Goal: Task Accomplishment & Management: Use online tool/utility

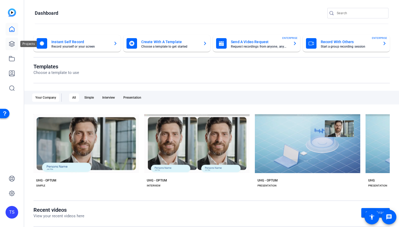
click at [11, 44] on icon at bounding box center [12, 44] width 6 height 6
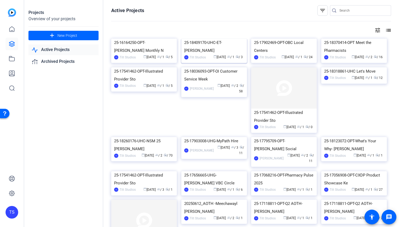
click at [209, 39] on img at bounding box center [214, 39] width 66 height 0
click at [13, 29] on icon at bounding box center [12, 29] width 6 height 6
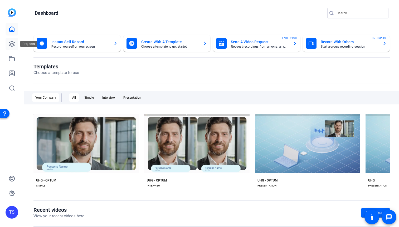
click at [15, 41] on link at bounding box center [12, 44] width 13 height 13
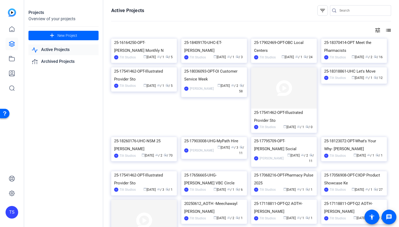
click at [345, 10] on input "Search" at bounding box center [363, 10] width 47 height 6
type input "obc"
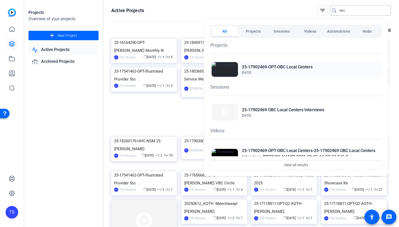
click at [305, 68] on h2 "25-17902469-OPT-OBC Local Centers" at bounding box center [277, 67] width 71 height 6
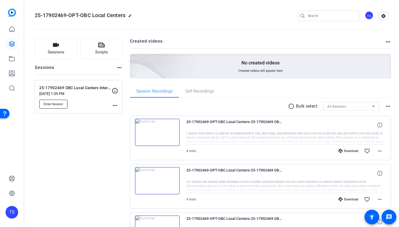
click at [46, 103] on span "Enter Session" at bounding box center [53, 104] width 19 height 4
click at [114, 106] on mat-icon "more_horiz" at bounding box center [115, 106] width 6 height 6
click at [122, 115] on span "Edit Session" at bounding box center [128, 113] width 24 height 6
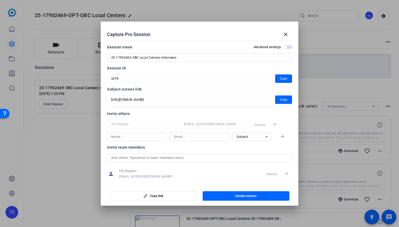
click at [149, 138] on input at bounding box center [136, 137] width 51 height 6
click at [188, 139] on input at bounding box center [199, 137] width 51 height 6
click at [137, 139] on input "Danielle" at bounding box center [136, 137] width 51 height 6
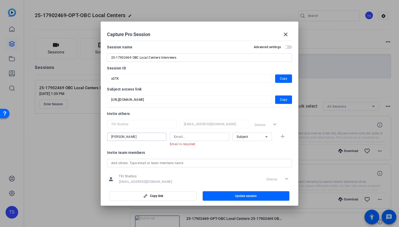
drag, startPoint x: 139, startPoint y: 138, endPoint x: 82, endPoint y: 135, distance: 57.6
click at [82, 135] on div "Capture Pro Session close Session name Advanced settings 25-17902469 OBC Local …" at bounding box center [199, 113] width 399 height 227
paste input "Prenevost,"
drag, startPoint x: 128, startPoint y: 137, endPoint x: 101, endPoint y: 137, distance: 26.9
click at [101, 137] on mat-dialog-content "Session name Advanced settings 25-17902469 OBC Local Centers Interviews Session…" at bounding box center [200, 112] width 198 height 146
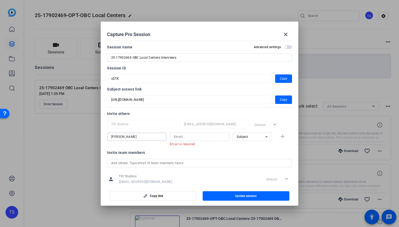
click at [129, 136] on input "Danielle" at bounding box center [136, 137] width 51 height 6
paste input "Prenevost, Danielle"
drag, startPoint x: 157, startPoint y: 136, endPoint x: 139, endPoint y: 138, distance: 18.3
click at [139, 138] on input "Danielle Prenevost, Danielle" at bounding box center [136, 137] width 51 height 6
type input "Danielle Prenevost"
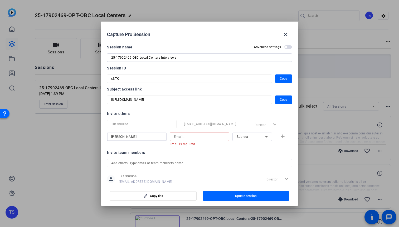
click at [179, 139] on input at bounding box center [199, 137] width 51 height 6
click at [187, 136] on input at bounding box center [199, 137] width 51 height 6
paste input "danielle_prenevost@uhg.com"
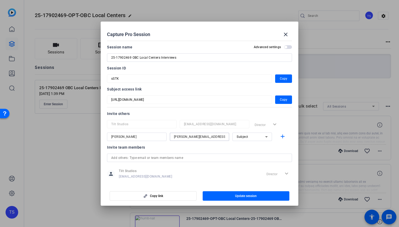
type input "danielle_prenevost@uhg.com"
click at [263, 138] on icon at bounding box center [266, 137] width 6 height 6
click at [251, 149] on span "Collaborator" at bounding box center [243, 147] width 19 height 6
click at [279, 139] on mat-icon "add" at bounding box center [282, 137] width 7 height 7
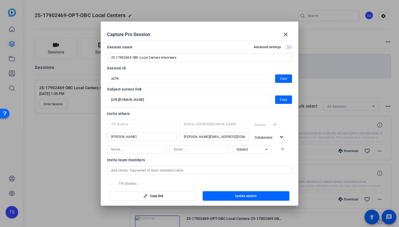
click at [270, 162] on div "Invite team members" at bounding box center [199, 160] width 185 height 6
click at [255, 193] on span "button" at bounding box center [246, 196] width 87 height 13
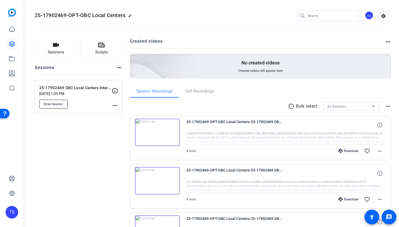
click at [53, 102] on button "Enter Session" at bounding box center [53, 104] width 28 height 9
click at [113, 105] on mat-icon "more_horiz" at bounding box center [115, 106] width 6 height 6
click at [121, 112] on span "Edit Session" at bounding box center [128, 113] width 24 height 6
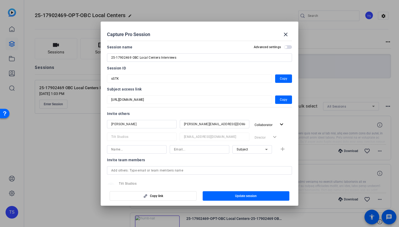
click at [285, 47] on span "button" at bounding box center [288, 47] width 8 height 4
click at [286, 36] on mat-icon "close" at bounding box center [286, 34] width 6 height 6
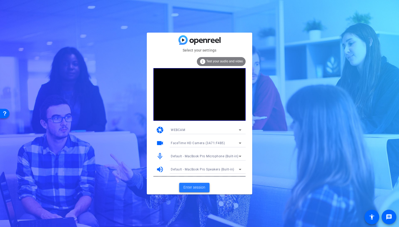
click at [196, 185] on span at bounding box center [194, 188] width 30 height 13
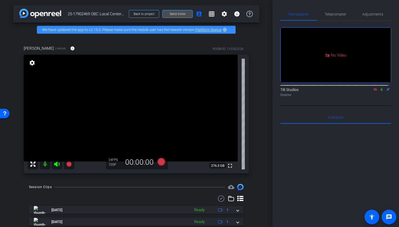
click at [166, 13] on span at bounding box center [178, 14] width 30 height 13
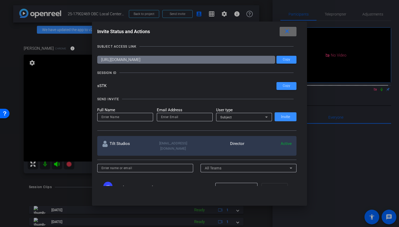
click at [290, 32] on mat-icon "close" at bounding box center [287, 31] width 7 height 7
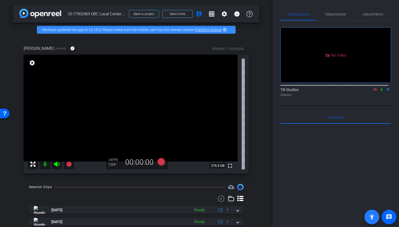
click at [374, 218] on mat-icon "accessibility" at bounding box center [372, 217] width 6 height 6
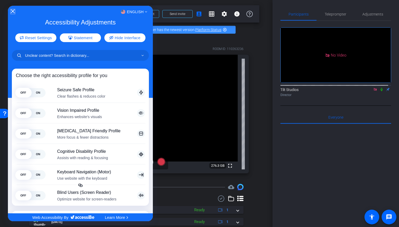
click at [11, 11] on icon "Close Accessibility Interface" at bounding box center [13, 11] width 4 height 4
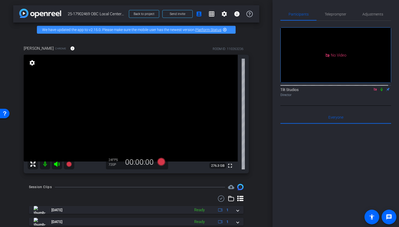
click at [332, 162] on div at bounding box center [335, 189] width 111 height 130
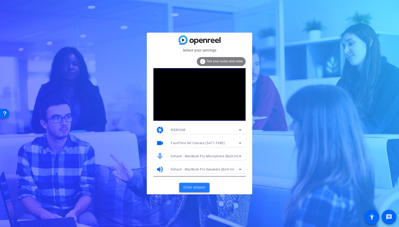
click at [193, 187] on span "Enter session" at bounding box center [194, 188] width 22 height 6
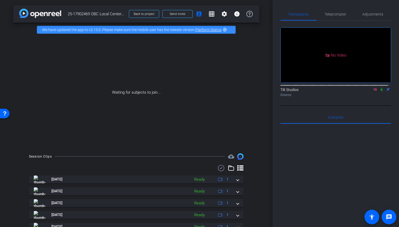
click at [226, 30] on mat-icon "highlight_off" at bounding box center [225, 30] width 4 height 4
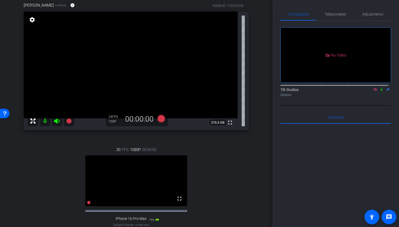
scroll to position [62, 0]
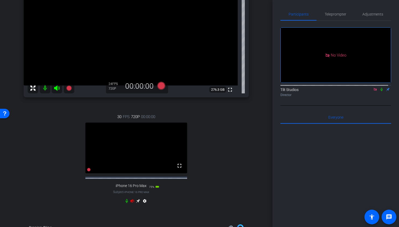
click at [131, 203] on icon at bounding box center [132, 201] width 4 height 3
click at [130, 156] on video at bounding box center [136, 148] width 102 height 51
click at [204, 164] on div "30 FPS 720P 00:00:00 fullscreen iPhone 16 Pro Max Subject - iPhone 16 Pro Max 7…" at bounding box center [136, 159] width 225 height 109
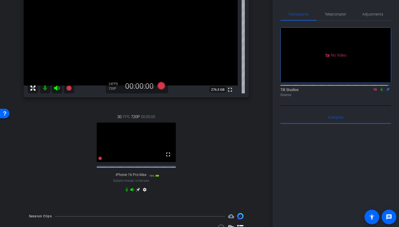
click at [143, 194] on mat-icon "settings" at bounding box center [145, 191] width 6 height 6
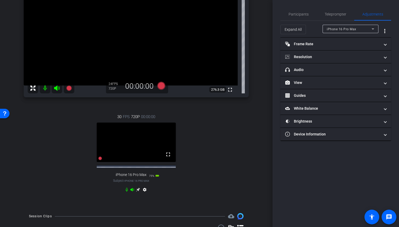
click at [181, 203] on div "30 FPS 720P 00:00:00 fullscreen iPhone 16 Pro Max Subject - iPhone 16 Pro Max 7…" at bounding box center [136, 154] width 225 height 98
click at [338, 15] on span "Teleprompter" at bounding box center [336, 14] width 22 height 4
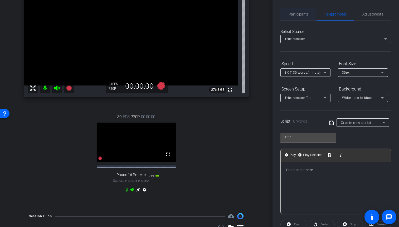
click at [293, 14] on span "Participants" at bounding box center [299, 14] width 20 height 4
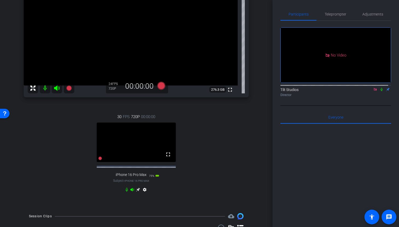
click at [219, 172] on div "30 FPS 720P 00:00:00 fullscreen iPhone 16 Pro Max Subject - iPhone 16 Pro Max 7…" at bounding box center [136, 154] width 225 height 98
click at [166, 161] on span at bounding box center [168, 154] width 13 height 13
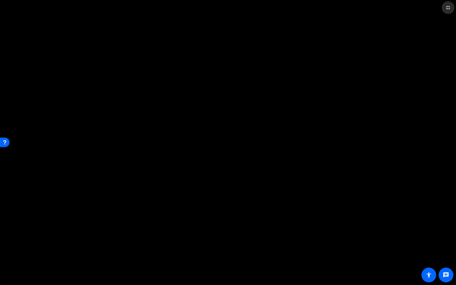
click at [399, 5] on mat-icon "fullscreen_exit" at bounding box center [447, 7] width 6 height 6
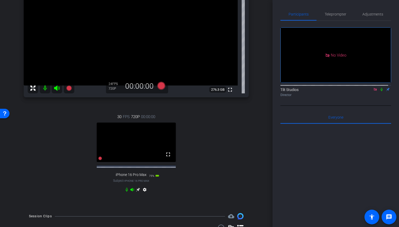
click at [374, 88] on icon at bounding box center [375, 89] width 3 height 3
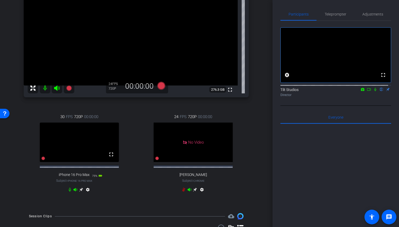
click at [86, 194] on mat-icon "settings" at bounding box center [88, 191] width 6 height 6
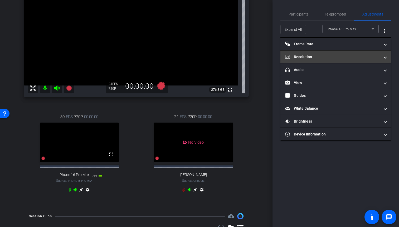
click at [353, 60] on mat-expansion-panel-header "Resolution" at bounding box center [335, 57] width 111 height 13
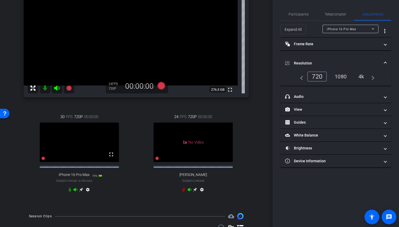
click at [341, 77] on div "1080" at bounding box center [341, 76] width 20 height 9
click at [335, 14] on span "Teleprompter" at bounding box center [336, 14] width 22 height 4
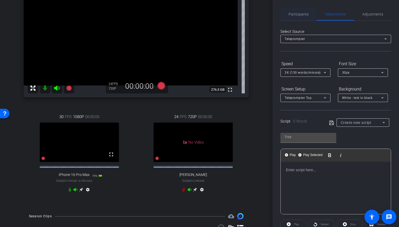
click at [298, 14] on span "Participants" at bounding box center [299, 14] width 20 height 4
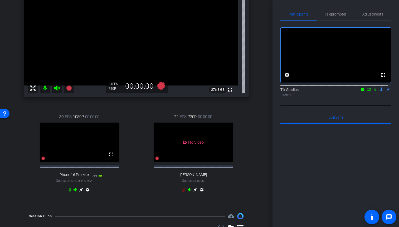
click at [367, 91] on icon at bounding box center [369, 90] width 4 height 4
click at [44, 161] on icon at bounding box center [43, 159] width 4 height 4
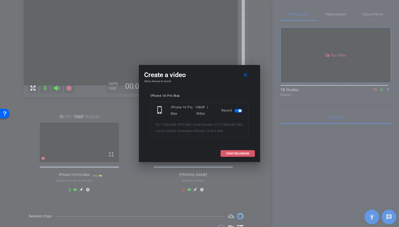
click at [236, 156] on span at bounding box center [238, 154] width 34 height 13
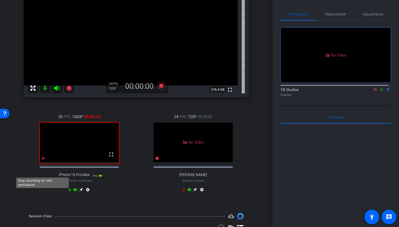
click at [43, 161] on icon at bounding box center [43, 159] width 4 height 4
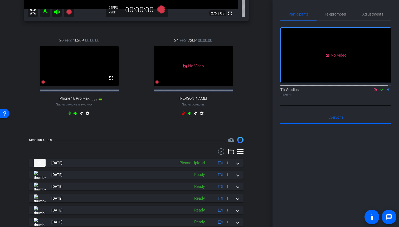
scroll to position [213, 0]
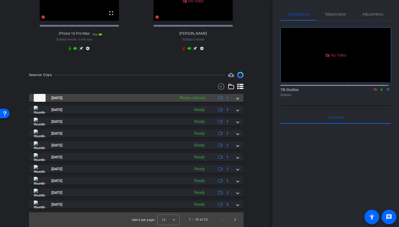
click at [237, 101] on span at bounding box center [238, 98] width 2 height 6
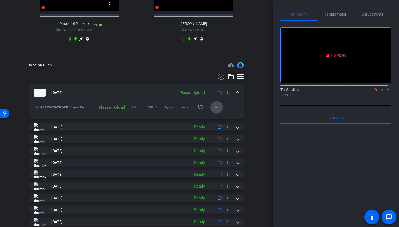
click at [215, 111] on mat-icon "more_horiz" at bounding box center [217, 107] width 6 height 6
click at [216, 134] on span "Upload" at bounding box center [222, 135] width 21 height 6
click at [380, 91] on icon at bounding box center [382, 90] width 4 height 4
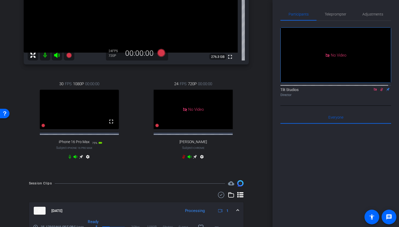
scroll to position [107, 0]
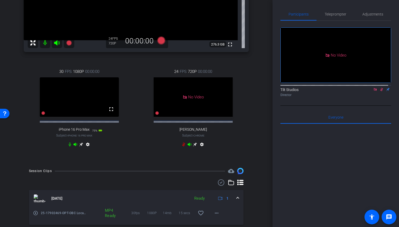
click at [380, 91] on icon at bounding box center [381, 89] width 3 height 3
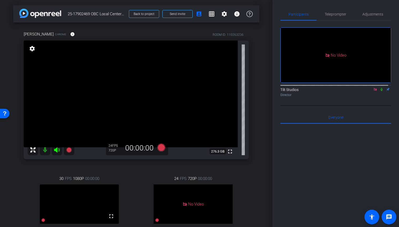
scroll to position [59, 0]
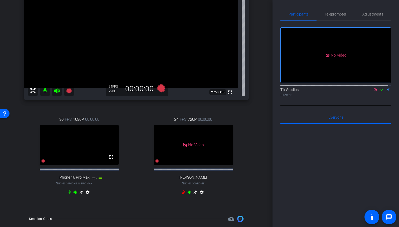
click at [381, 91] on icon at bounding box center [382, 89] width 2 height 3
click at [43, 163] on icon at bounding box center [43, 161] width 4 height 4
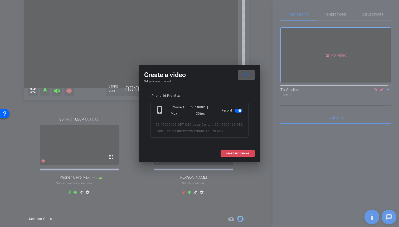
click at [238, 156] on span at bounding box center [238, 154] width 34 height 13
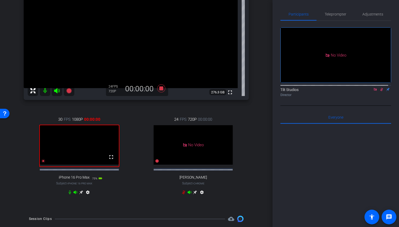
click at [380, 91] on icon at bounding box center [382, 90] width 4 height 4
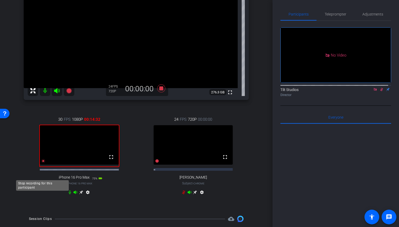
click at [42, 163] on icon at bounding box center [43, 161] width 4 height 4
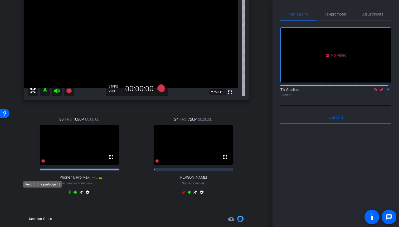
click at [42, 163] on icon at bounding box center [43, 161] width 4 height 4
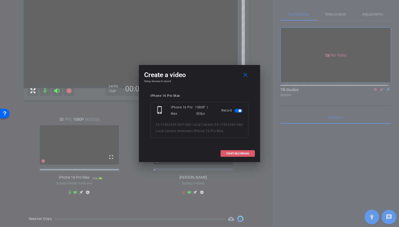
click at [236, 155] on span "START RECORDING" at bounding box center [237, 154] width 23 height 3
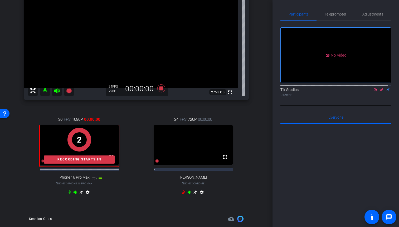
click at [380, 91] on icon at bounding box center [382, 90] width 4 height 4
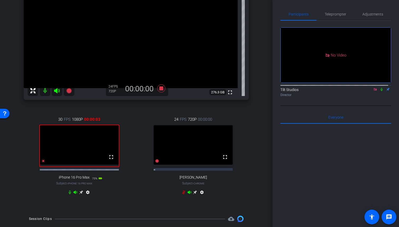
click at [380, 91] on icon at bounding box center [382, 90] width 4 height 4
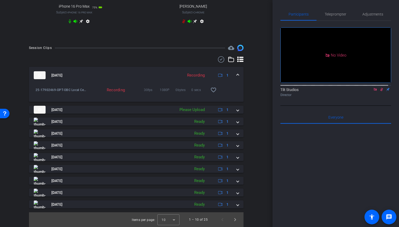
scroll to position [246, 0]
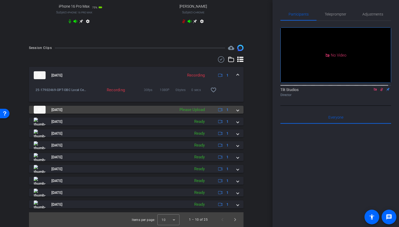
click at [237, 109] on span at bounding box center [238, 110] width 2 height 6
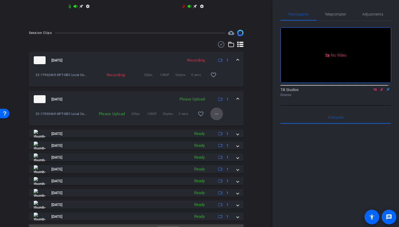
click at [214, 117] on mat-icon "more_horiz" at bounding box center [217, 114] width 6 height 6
click at [219, 139] on span "Upload" at bounding box center [222, 140] width 21 height 6
click at [262, 162] on div "arrow_back 25-17902469 OBC Local Centers Interviews Back to project Send invite…" at bounding box center [136, 113] width 273 height 227
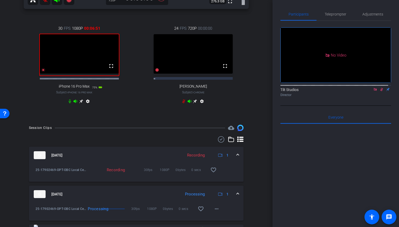
scroll to position [156, 0]
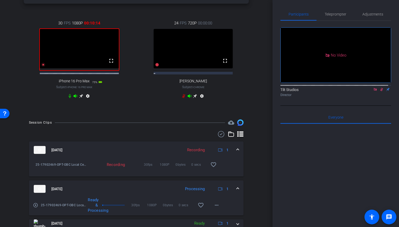
click at [380, 91] on icon at bounding box center [381, 89] width 3 height 3
click at [42, 67] on icon at bounding box center [43, 65] width 4 height 4
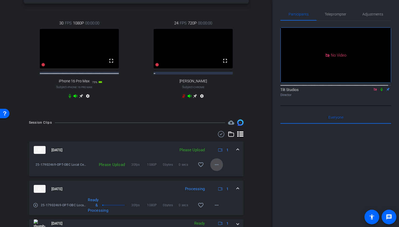
click at [214, 168] on mat-icon "more_horiz" at bounding box center [217, 165] width 6 height 6
click at [216, 191] on span "Upload" at bounding box center [222, 192] width 21 height 6
click at [380, 91] on icon at bounding box center [382, 90] width 4 height 4
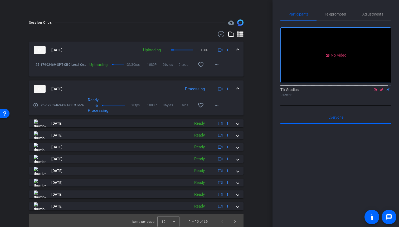
scroll to position [256, 0]
click at [380, 91] on icon at bounding box center [382, 90] width 4 height 4
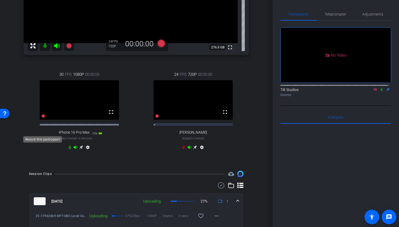
click at [42, 118] on icon at bounding box center [43, 116] width 4 height 4
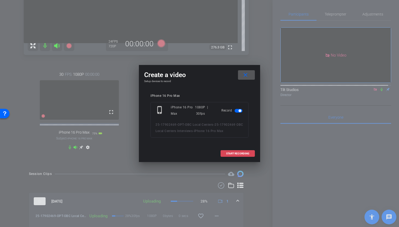
click at [233, 154] on span "START RECORDING" at bounding box center [237, 154] width 23 height 3
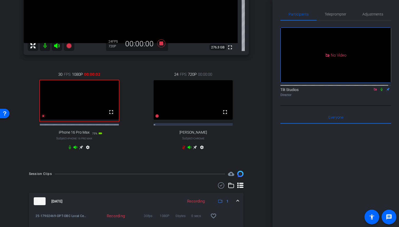
click at [380, 91] on icon at bounding box center [382, 90] width 4 height 4
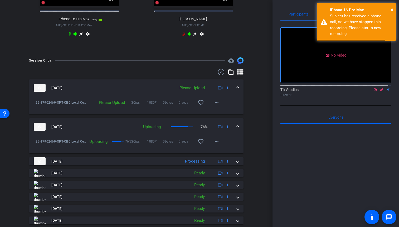
scroll to position [220, 0]
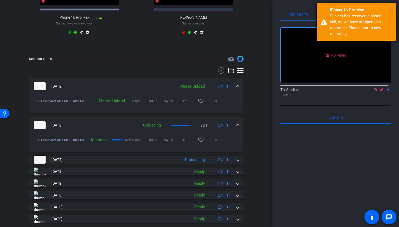
click at [392, 8] on span "×" at bounding box center [392, 9] width 3 height 6
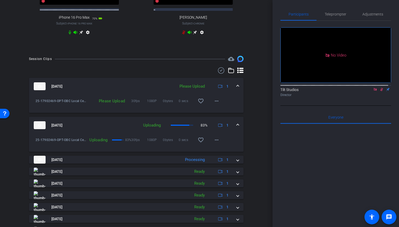
click at [380, 91] on icon at bounding box center [381, 89] width 3 height 3
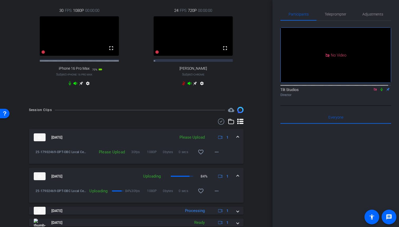
scroll to position [75, 0]
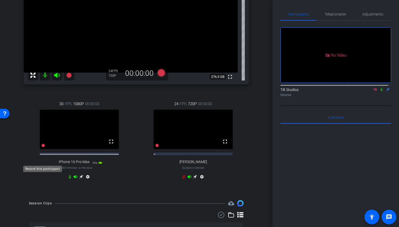
click at [42, 148] on icon at bounding box center [43, 146] width 4 height 4
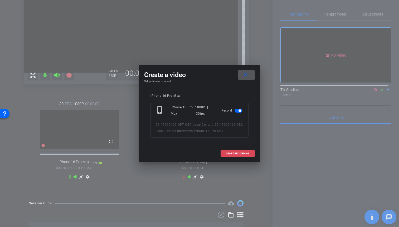
click at [239, 154] on span "START RECORDING" at bounding box center [237, 154] width 23 height 3
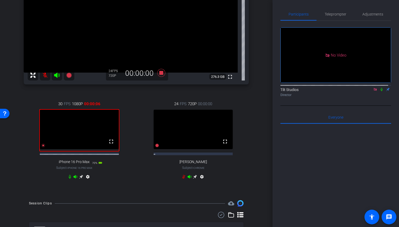
click at [380, 91] on icon at bounding box center [382, 90] width 4 height 4
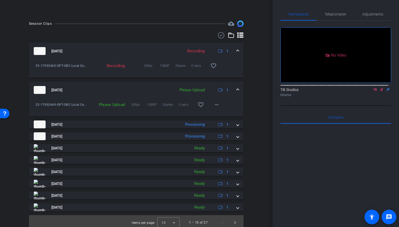
scroll to position [256, 0]
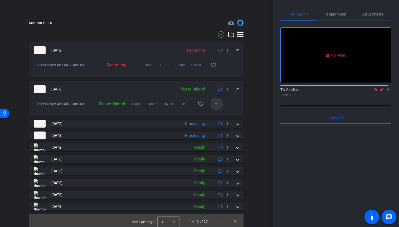
click at [214, 107] on mat-icon "more_horiz" at bounding box center [217, 104] width 6 height 6
click at [219, 129] on span "Upload" at bounding box center [222, 130] width 21 height 6
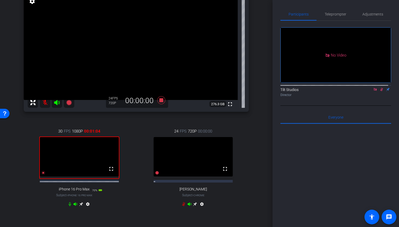
scroll to position [49, 0]
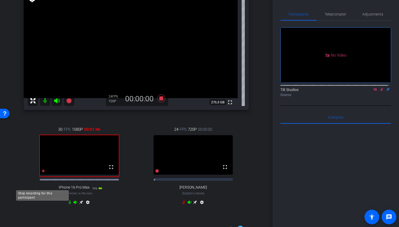
click at [42, 173] on icon at bounding box center [43, 171] width 4 height 4
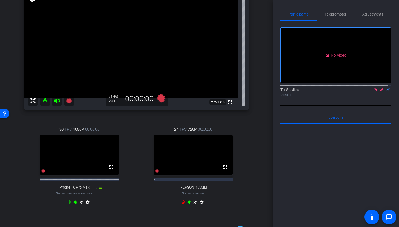
click at [380, 91] on icon at bounding box center [382, 90] width 4 height 4
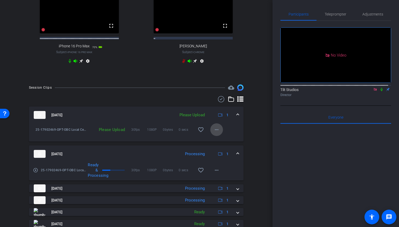
click at [214, 133] on mat-icon "more_horiz" at bounding box center [217, 130] width 6 height 6
click at [219, 157] on span "Upload" at bounding box center [222, 157] width 21 height 6
click at [214, 133] on mat-icon "more_horiz" at bounding box center [217, 130] width 6 height 6
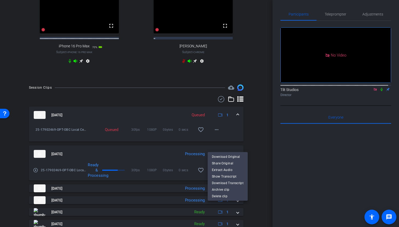
click at [250, 139] on div at bounding box center [199, 113] width 399 height 227
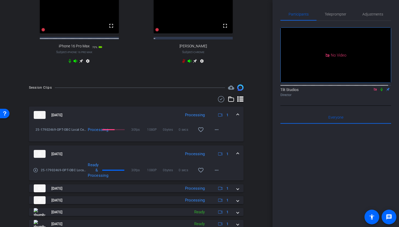
click at [236, 124] on mat-expansion-panel-header "Aug 27, 2025 Processing 1" at bounding box center [136, 115] width 215 height 17
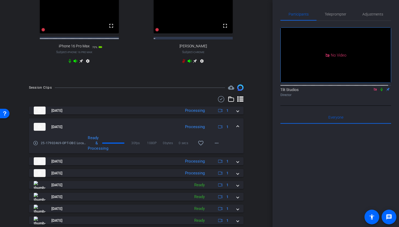
click at [236, 135] on mat-expansion-panel-header "Aug 27, 2025 Processing 1" at bounding box center [136, 127] width 215 height 17
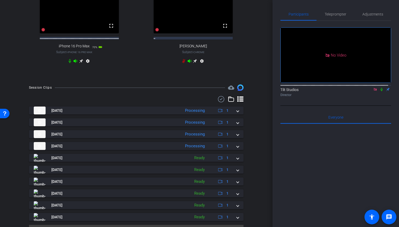
click at [264, 150] on div "arrow_back 25-17902469 OBC Local Centers Interviews Back to project Send invite…" at bounding box center [136, 113] width 273 height 227
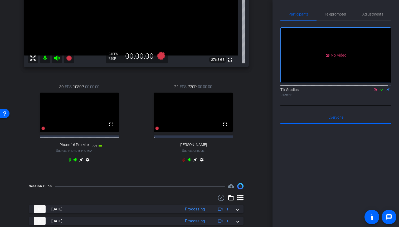
scroll to position [180, 0]
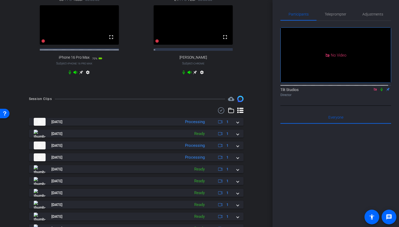
click at [374, 91] on icon at bounding box center [375, 89] width 3 height 3
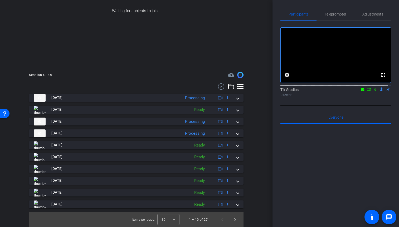
scroll to position [67, 0]
click at [367, 91] on icon at bounding box center [369, 90] width 4 height 4
click at [380, 91] on icon at bounding box center [382, 90] width 4 height 4
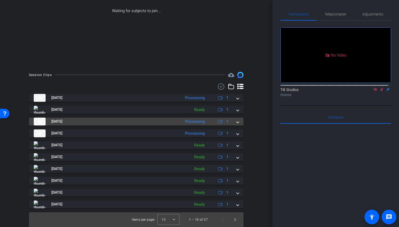
click at [237, 124] on span at bounding box center [238, 122] width 2 height 6
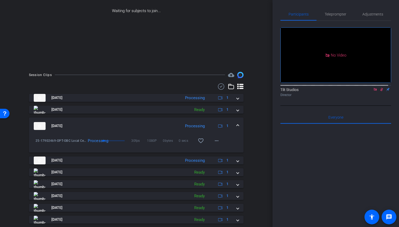
click at [237, 124] on span at bounding box center [238, 126] width 2 height 6
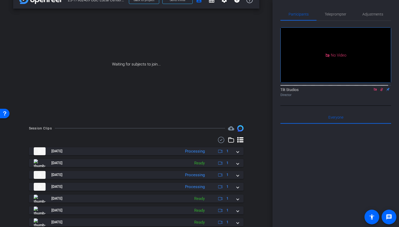
scroll to position [0, 0]
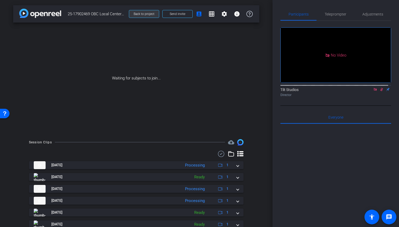
click at [141, 14] on span "Back to project" at bounding box center [144, 14] width 21 height 4
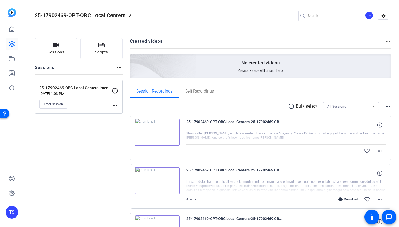
click at [156, 135] on img at bounding box center [157, 132] width 45 height 27
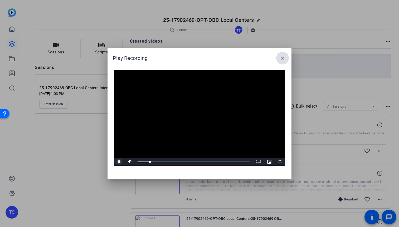
click at [121, 162] on span "Video Player" at bounding box center [119, 162] width 11 height 0
click at [282, 57] on mat-icon "close" at bounding box center [282, 58] width 6 height 6
